Goal: Task Accomplishment & Management: Complete application form

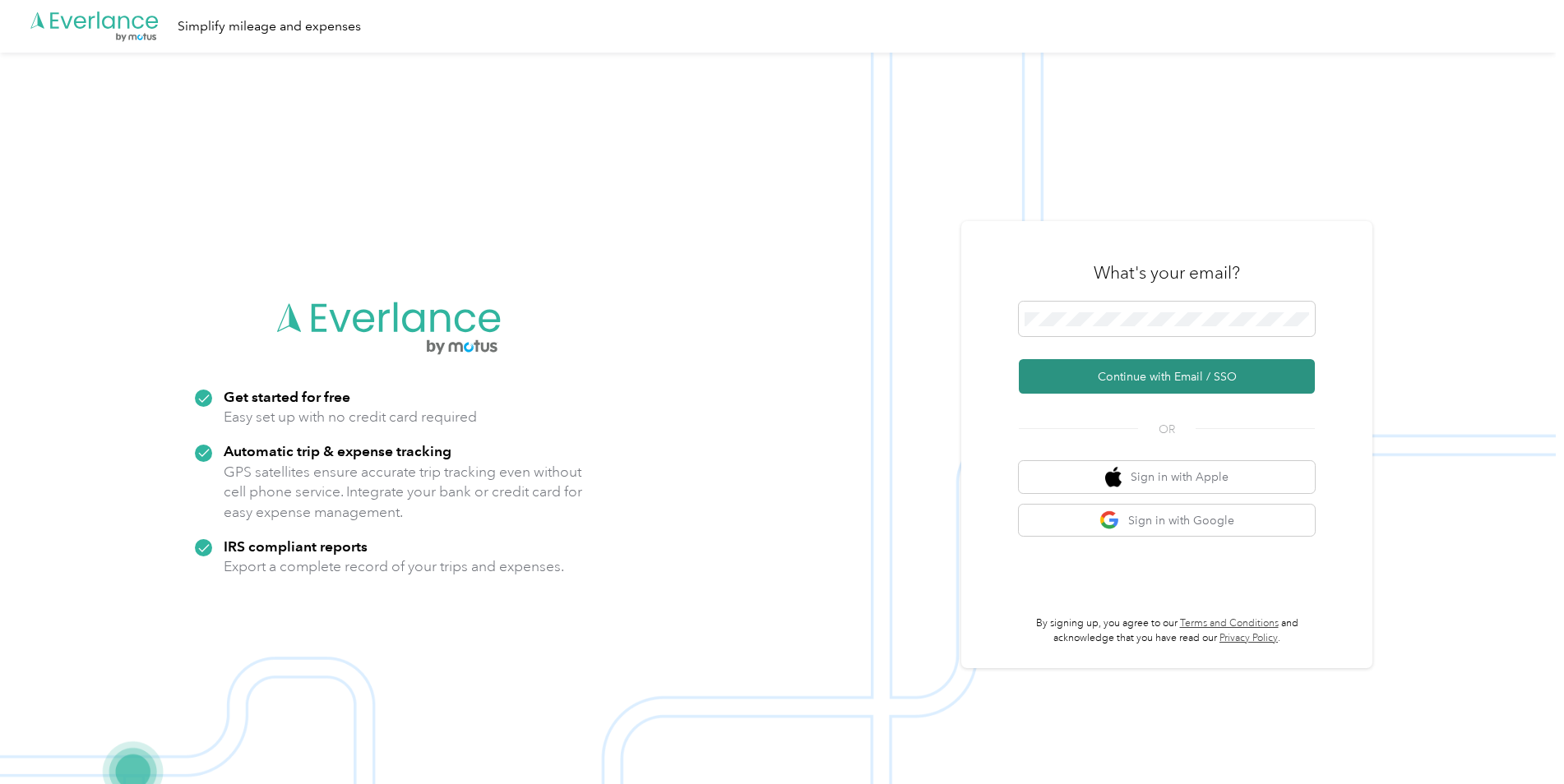
click at [1169, 382] on button "Continue with Email / SSO" at bounding box center [1167, 376] width 296 height 34
click at [1152, 380] on button "Continue with Email / SSO" at bounding box center [1167, 376] width 296 height 34
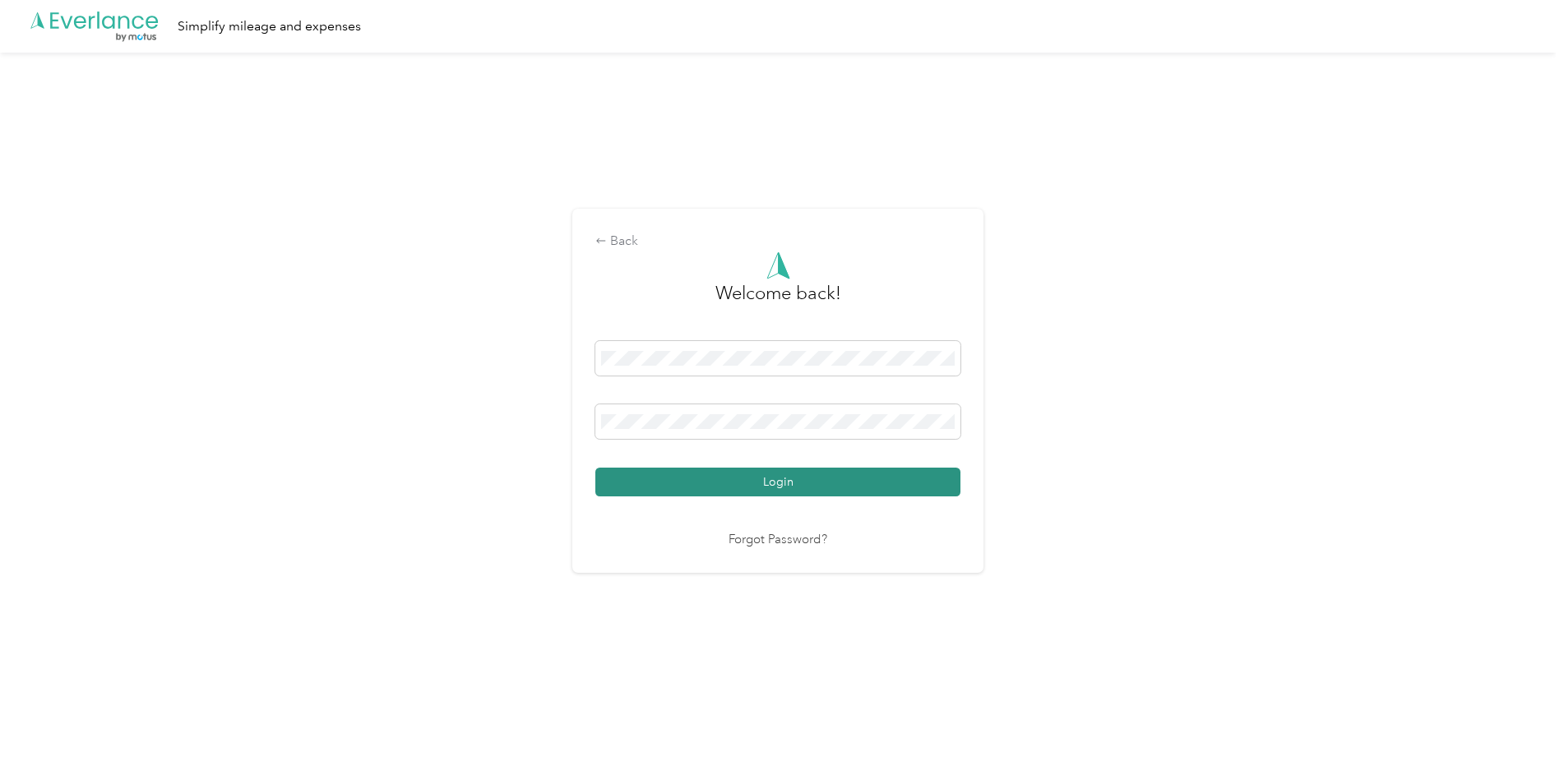
click at [685, 472] on button "Login" at bounding box center [778, 482] width 365 height 29
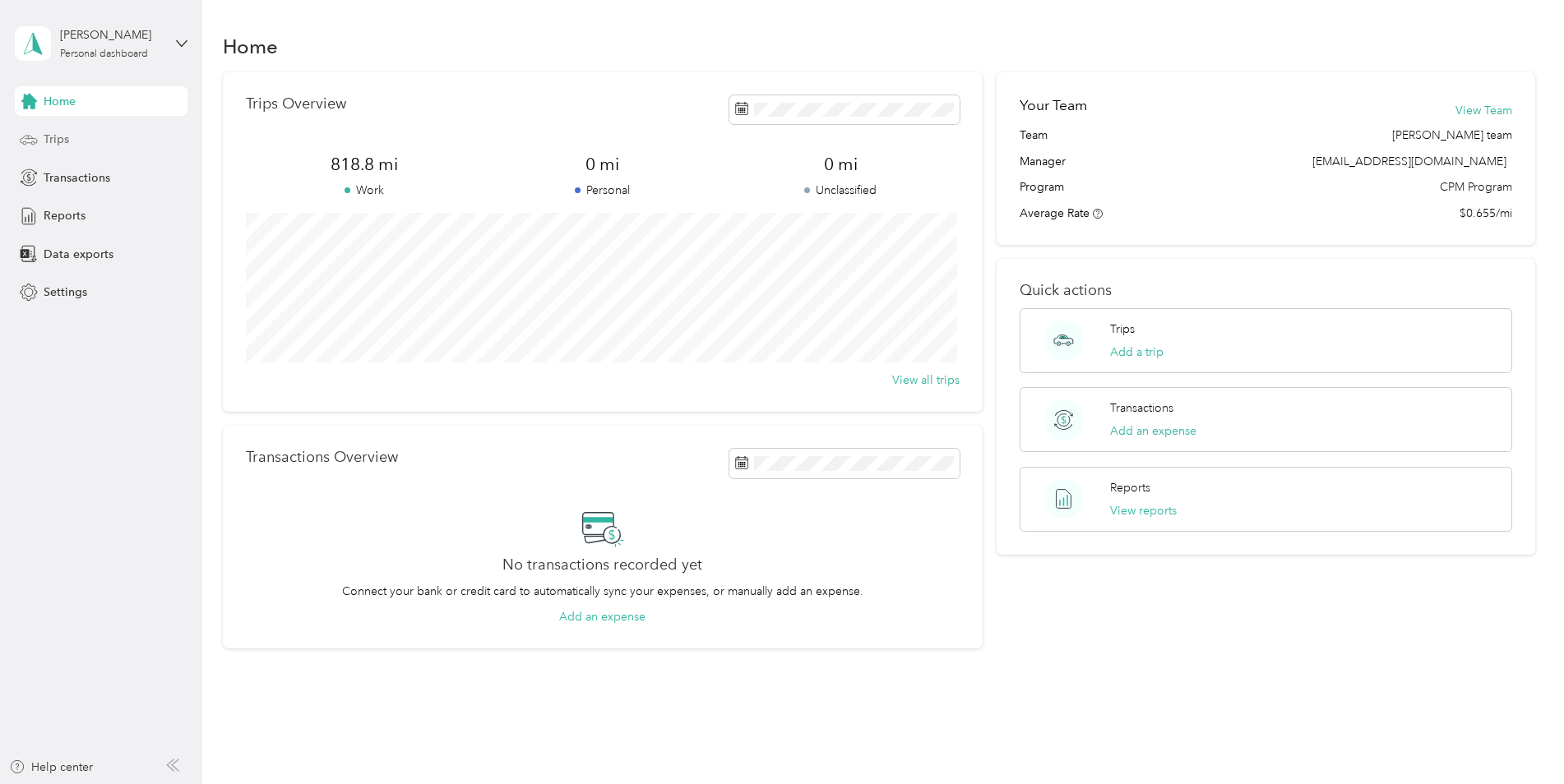
click at [75, 151] on div "Trips" at bounding box center [101, 139] width 173 height 30
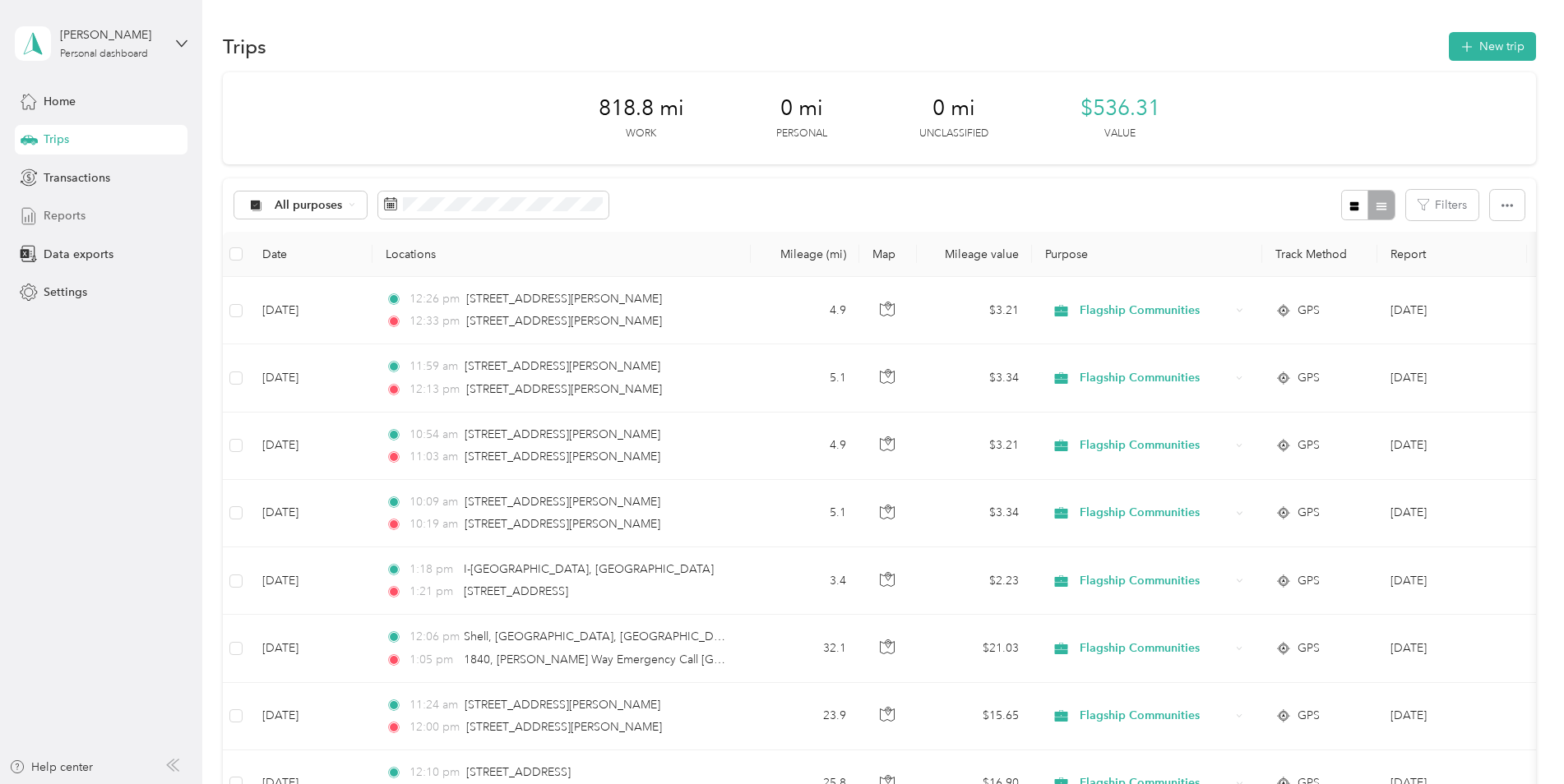
click at [91, 212] on div "Reports" at bounding box center [101, 215] width 173 height 30
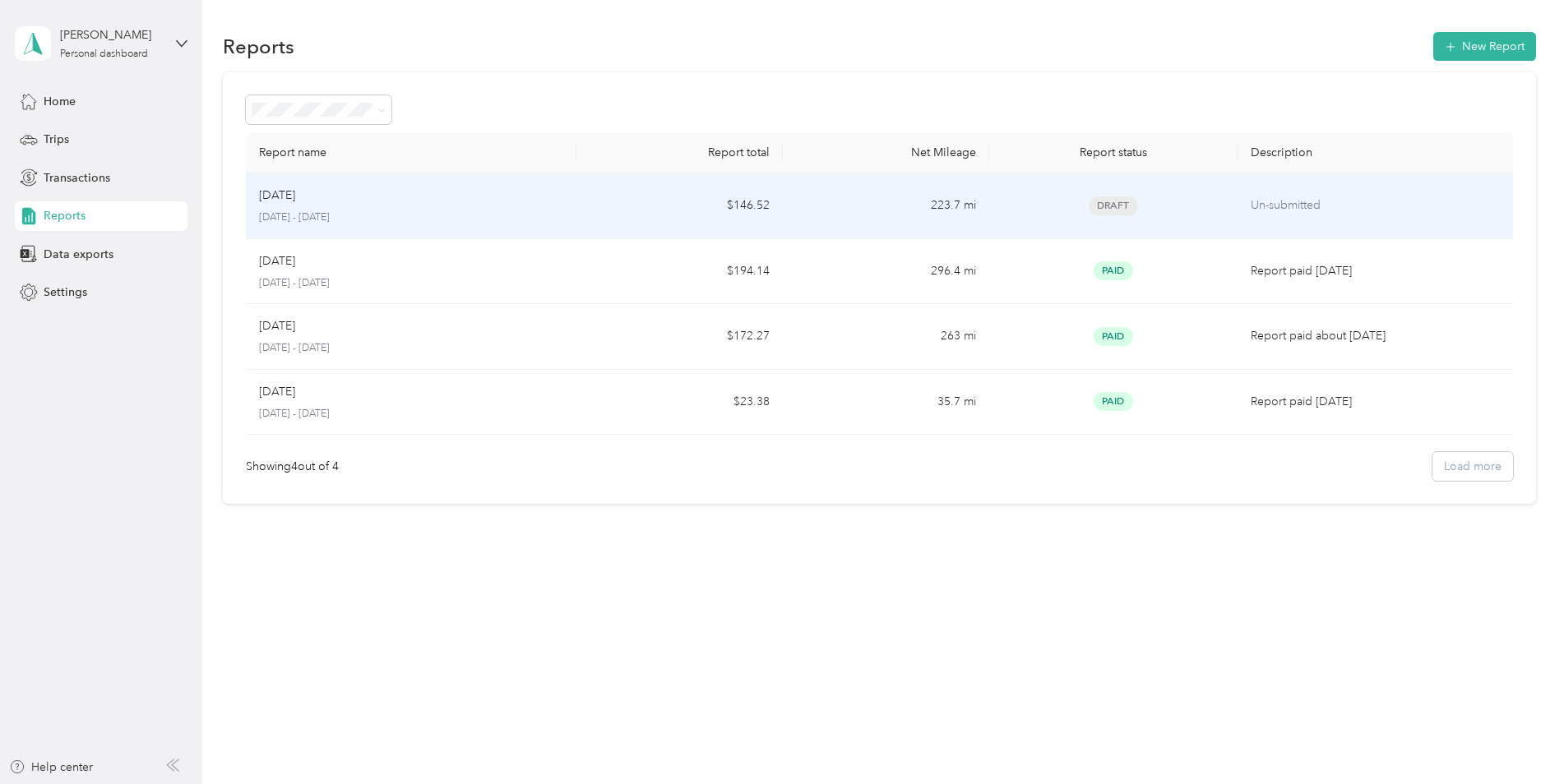
click at [1123, 201] on span "Draft" at bounding box center [1114, 206] width 50 height 19
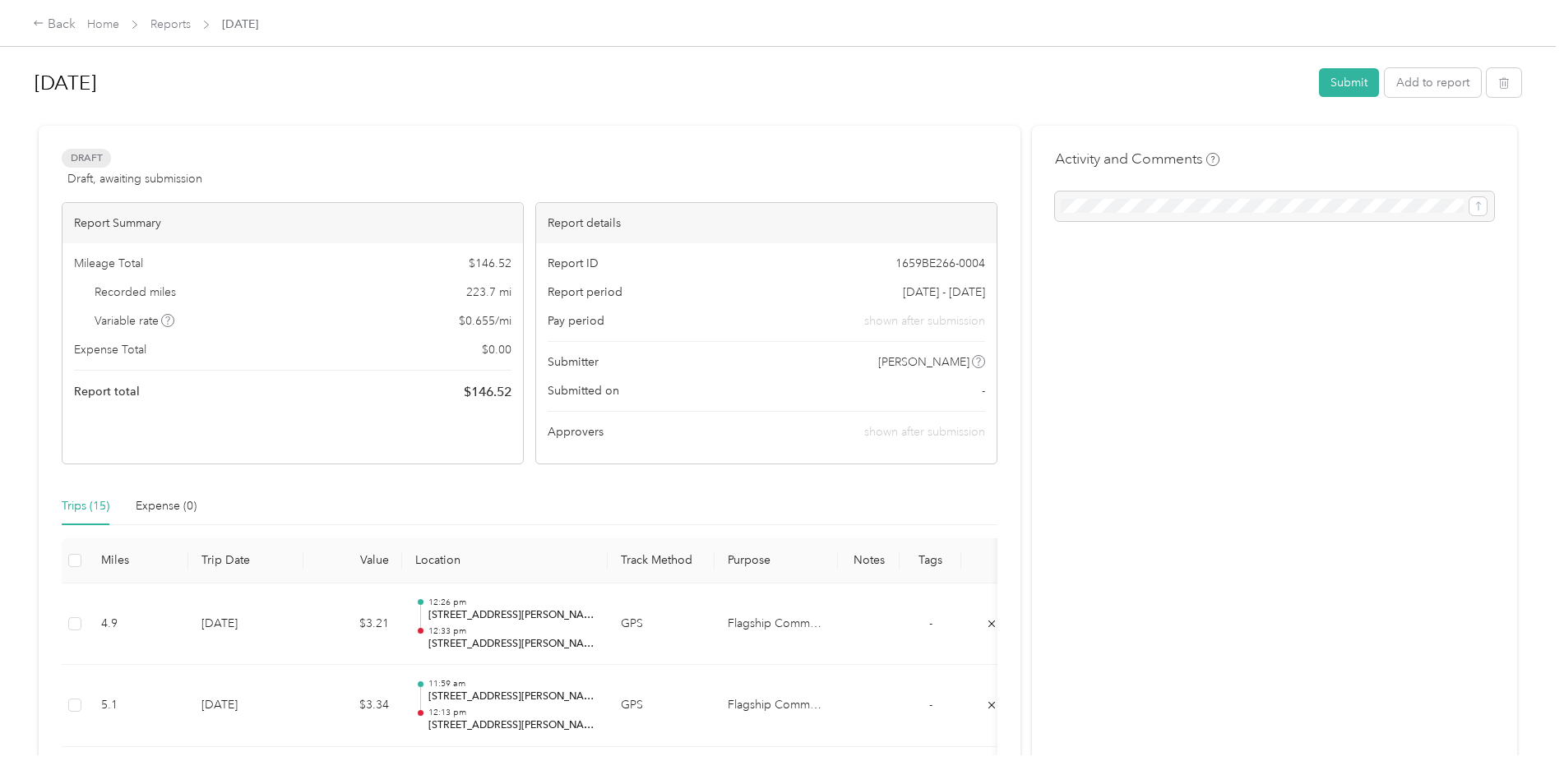
scroll to position [82, 0]
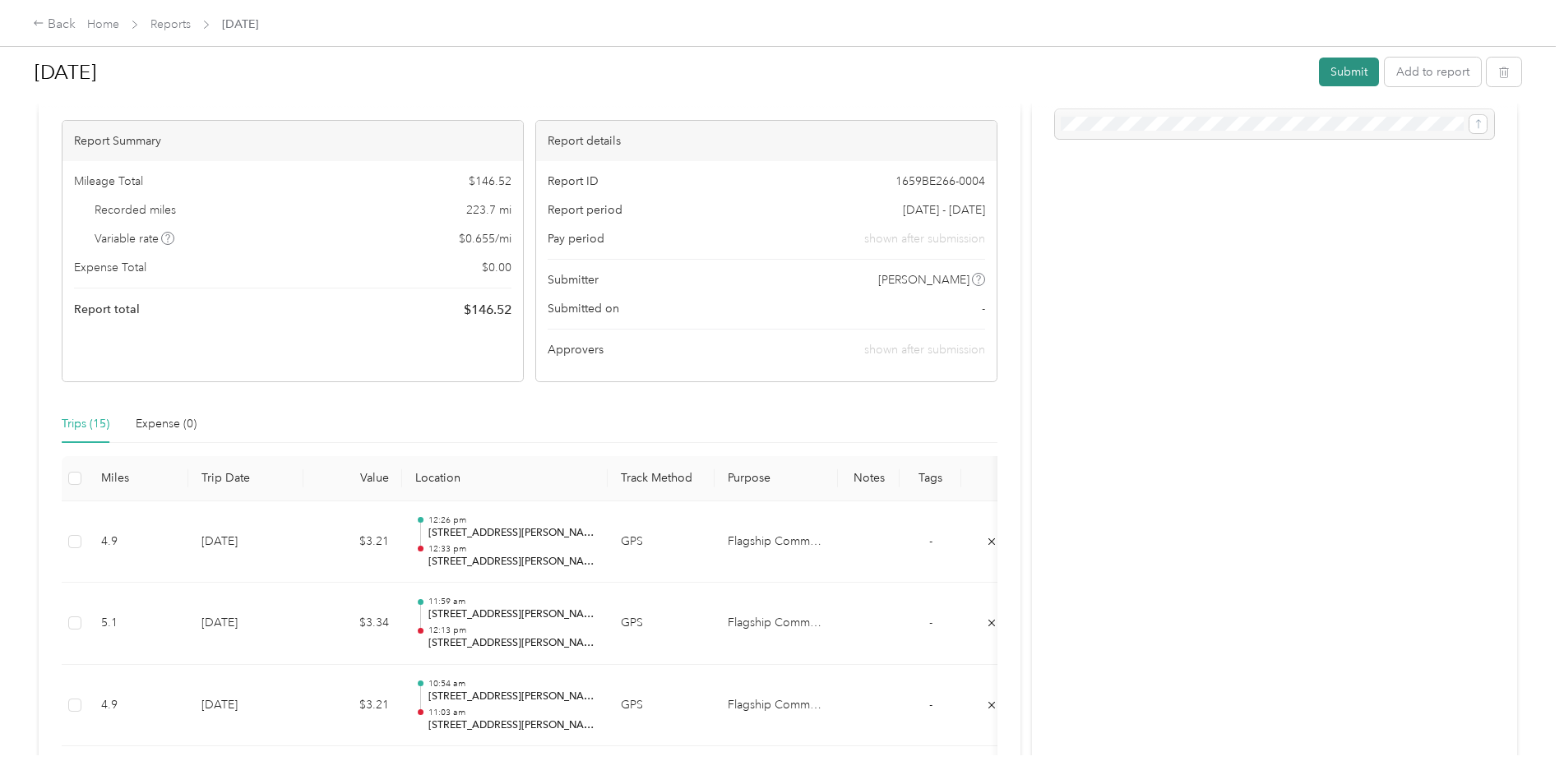
click at [1326, 73] on button "Submit" at bounding box center [1349, 71] width 60 height 29
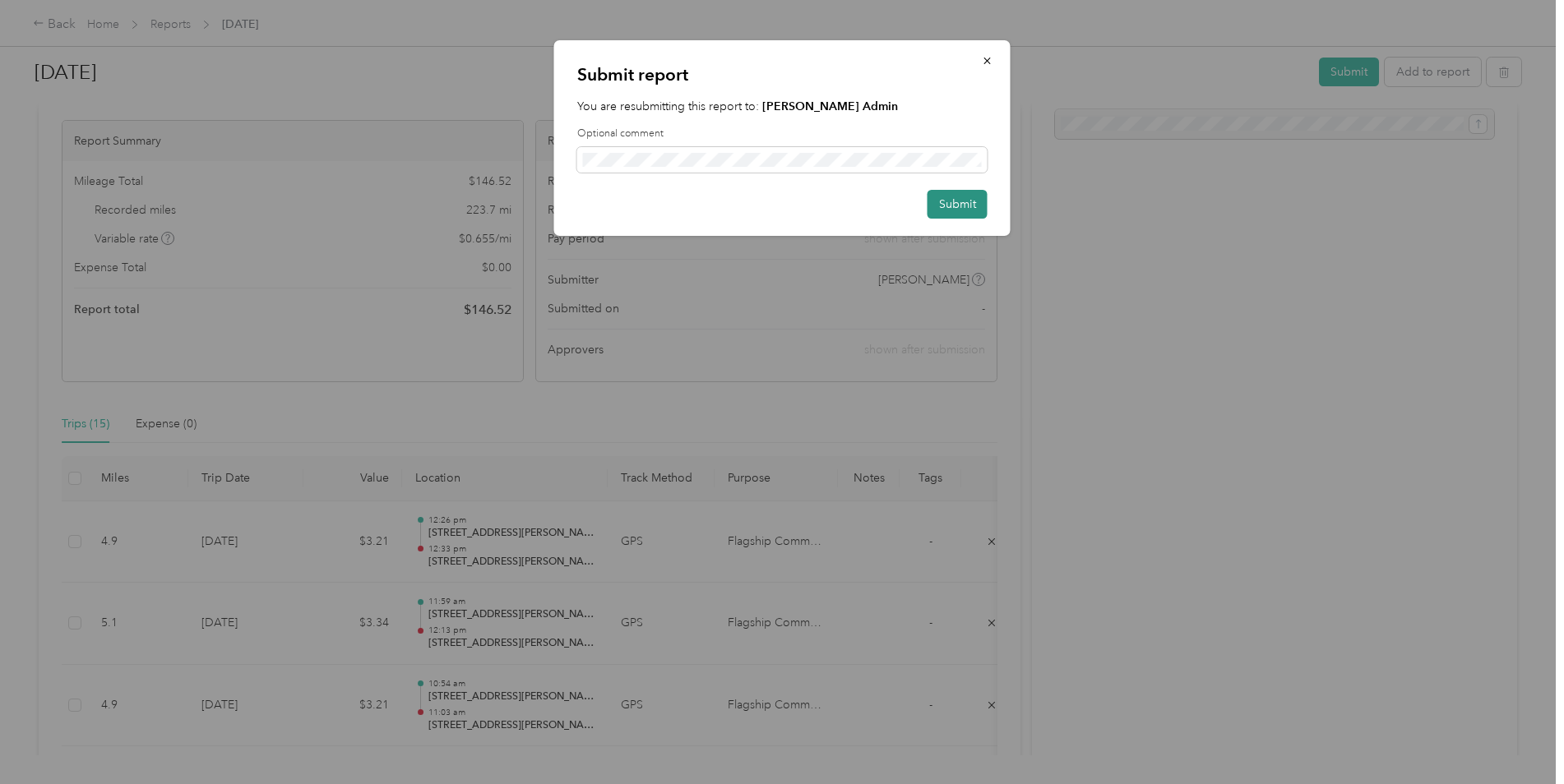
click at [955, 201] on button "Submit" at bounding box center [958, 204] width 60 height 29
